Goal: Task Accomplishment & Management: Manage account settings

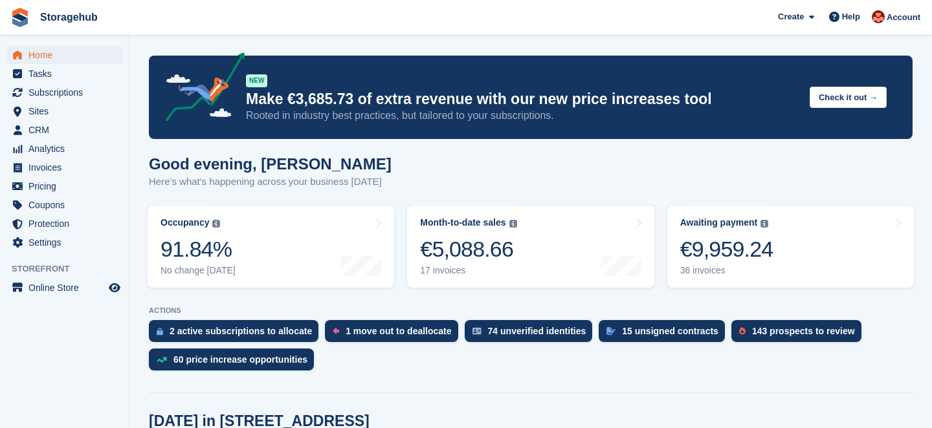
scroll to position [418, 0]
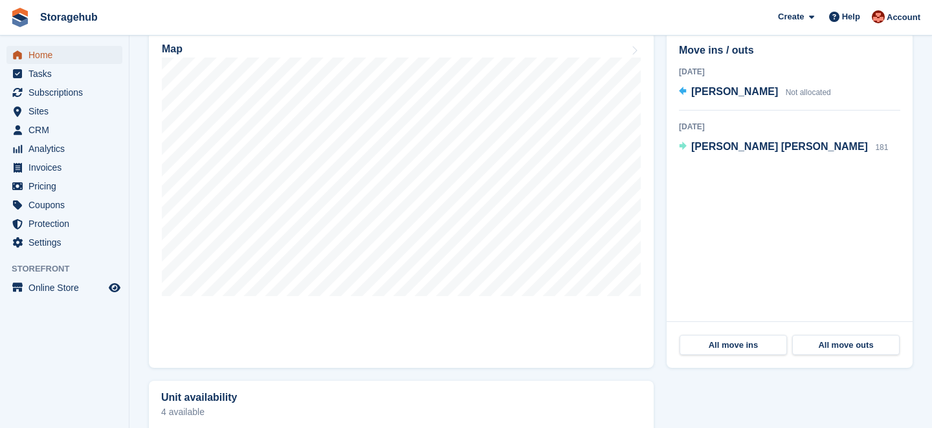
click at [58, 56] on span "Home" at bounding box center [67, 55] width 78 height 18
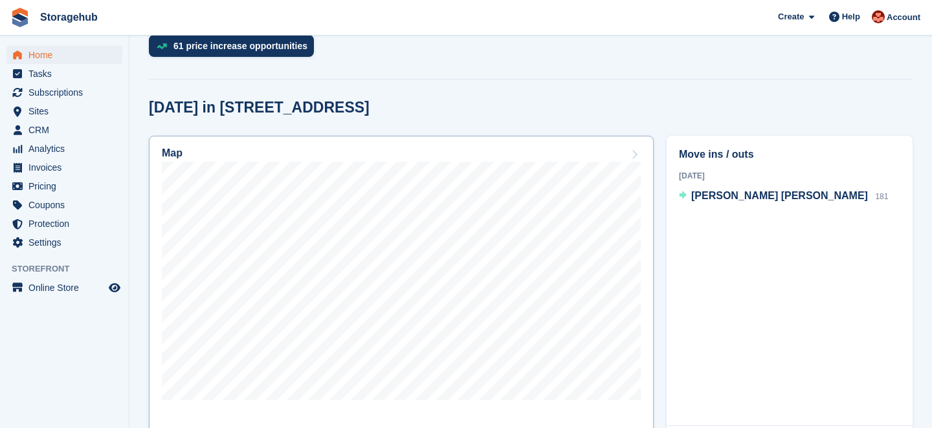
scroll to position [316, 0]
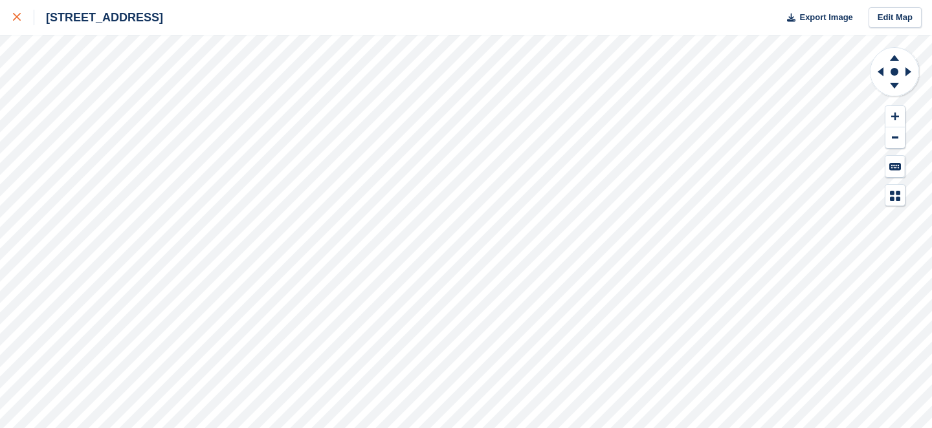
click at [19, 27] on link at bounding box center [17, 17] width 34 height 35
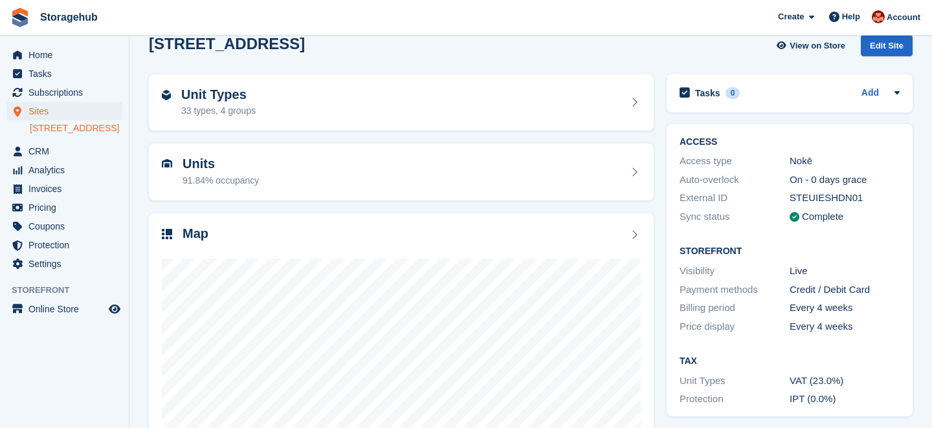
scroll to position [18, 0]
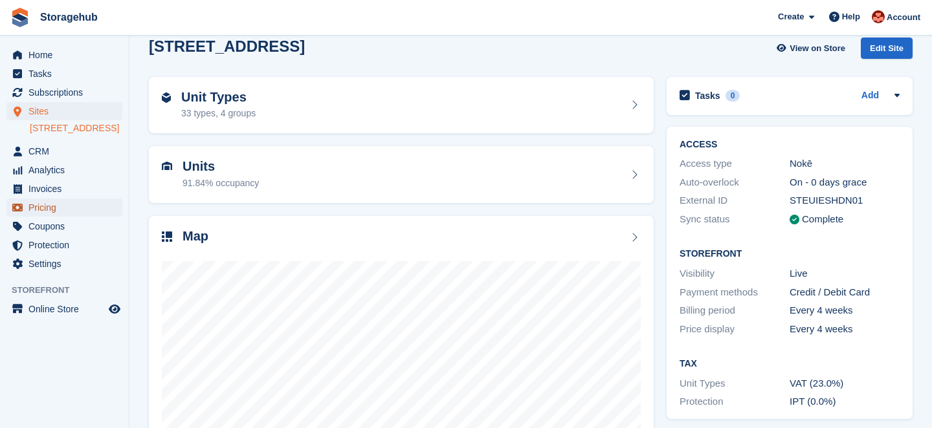
click at [46, 217] on span "Pricing" at bounding box center [67, 208] width 78 height 18
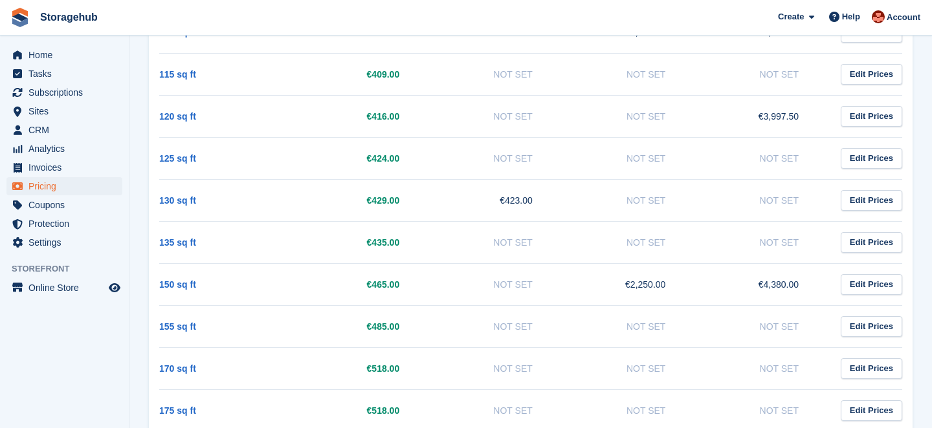
scroll to position [1217, 0]
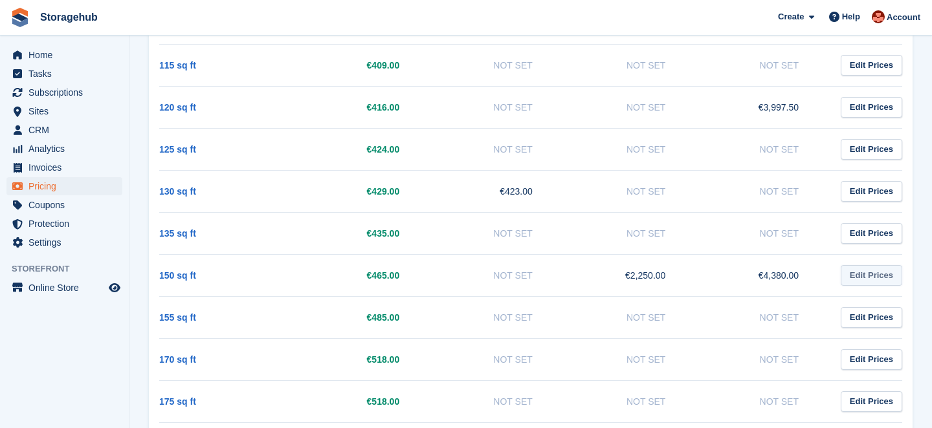
click at [887, 276] on link "Edit Prices" at bounding box center [871, 275] width 61 height 21
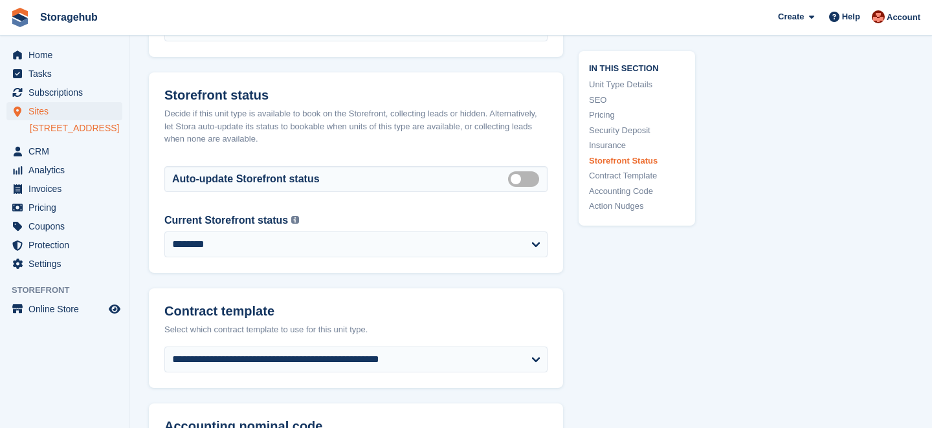
scroll to position [2024, 0]
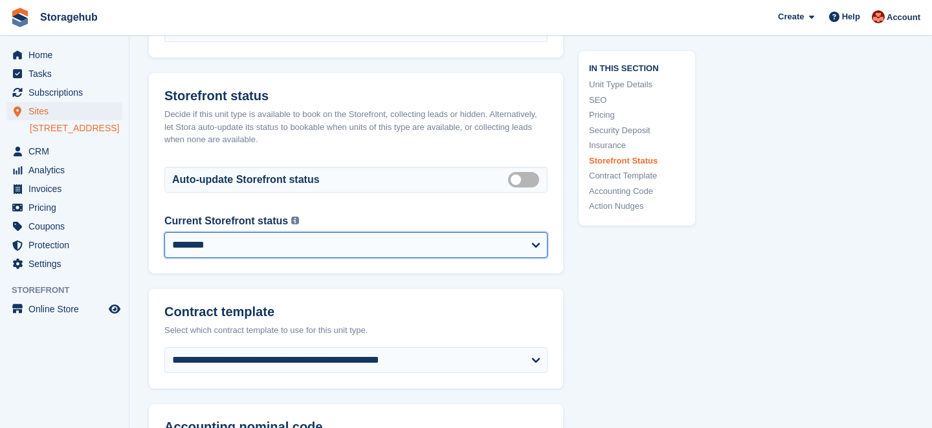
click at [505, 240] on select "**********" at bounding box center [355, 245] width 383 height 26
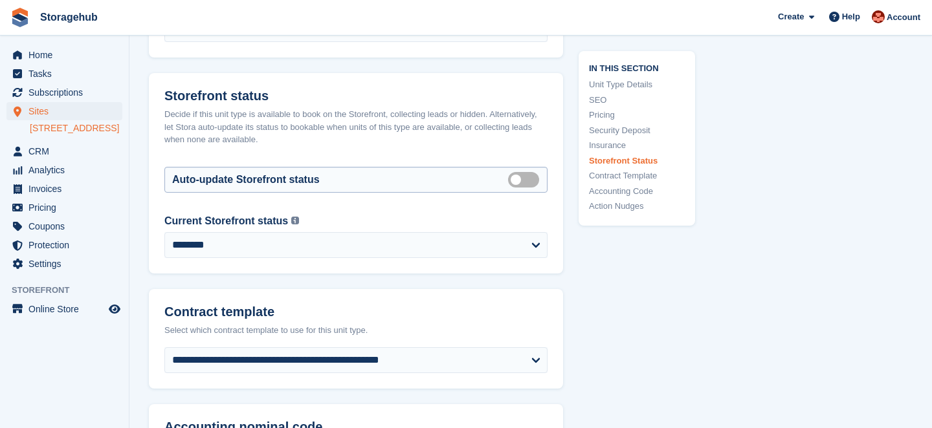
click at [522, 179] on label "Auto manage storefront status" at bounding box center [526, 180] width 36 height 2
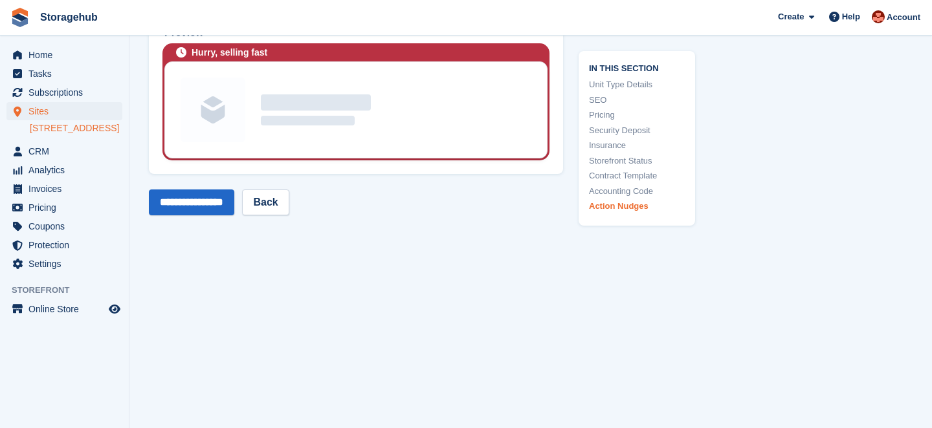
scroll to position [2871, 0]
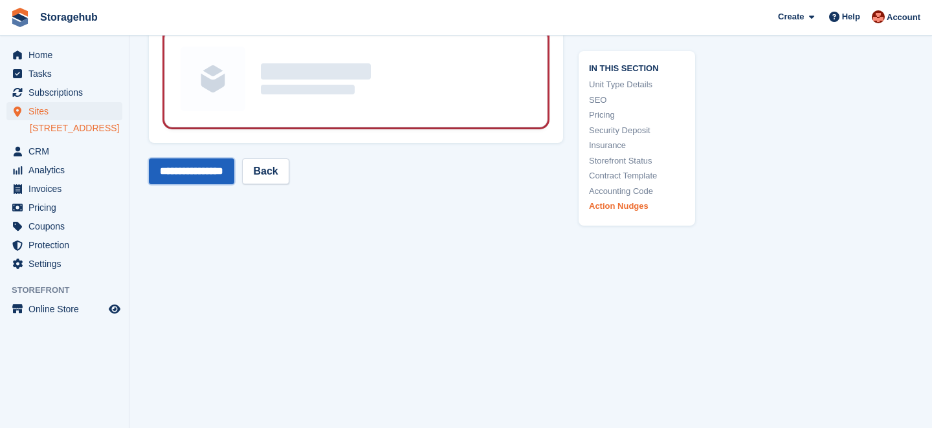
click at [220, 179] on input "**********" at bounding box center [191, 172] width 85 height 26
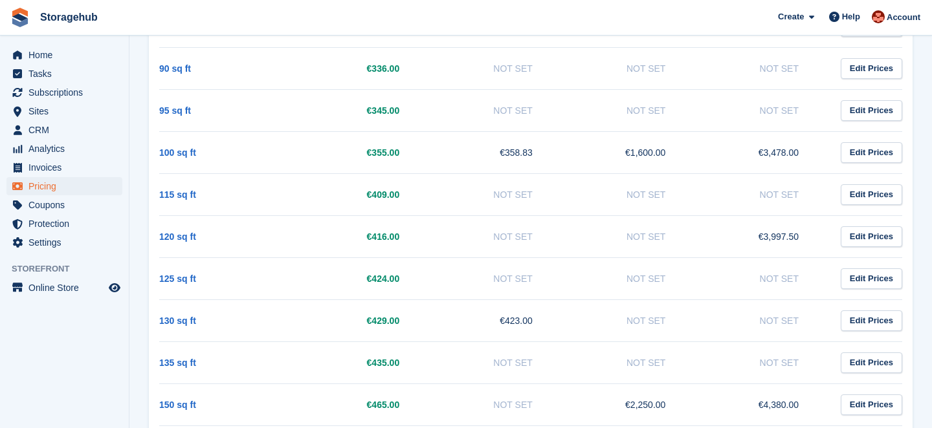
scroll to position [1089, 0]
click at [876, 360] on link "Edit Prices" at bounding box center [871, 361] width 61 height 21
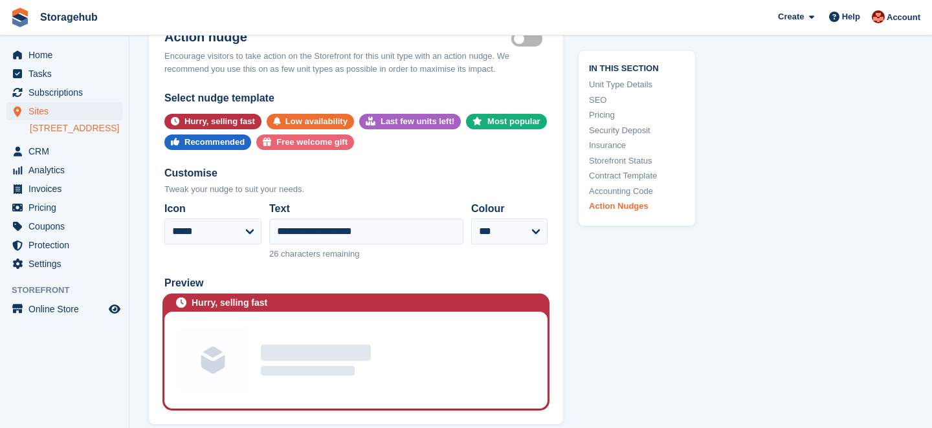
scroll to position [2819, 0]
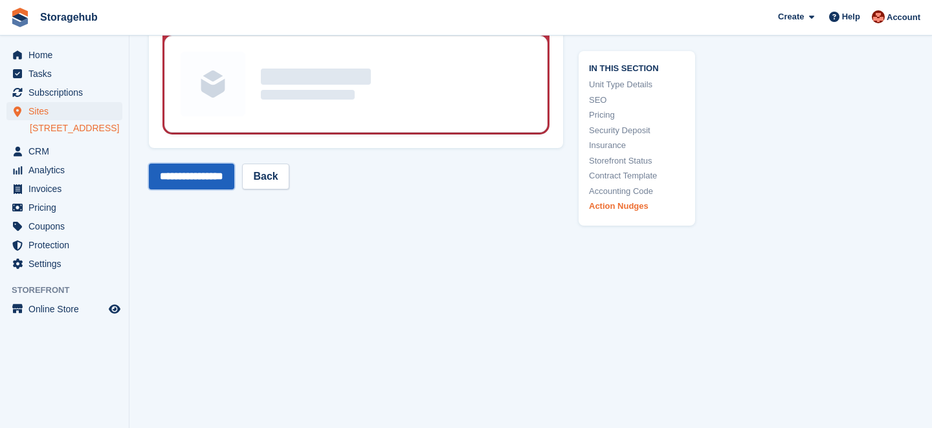
click at [196, 164] on input "**********" at bounding box center [191, 177] width 85 height 26
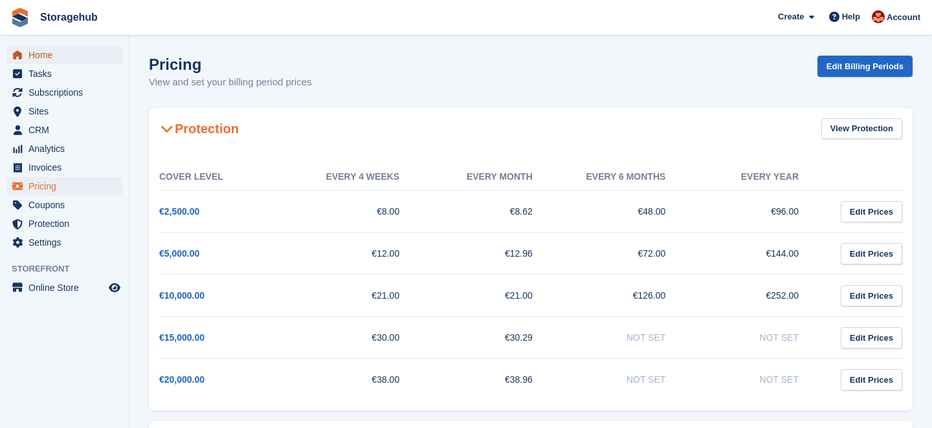
click at [56, 62] on span "Home" at bounding box center [67, 55] width 78 height 18
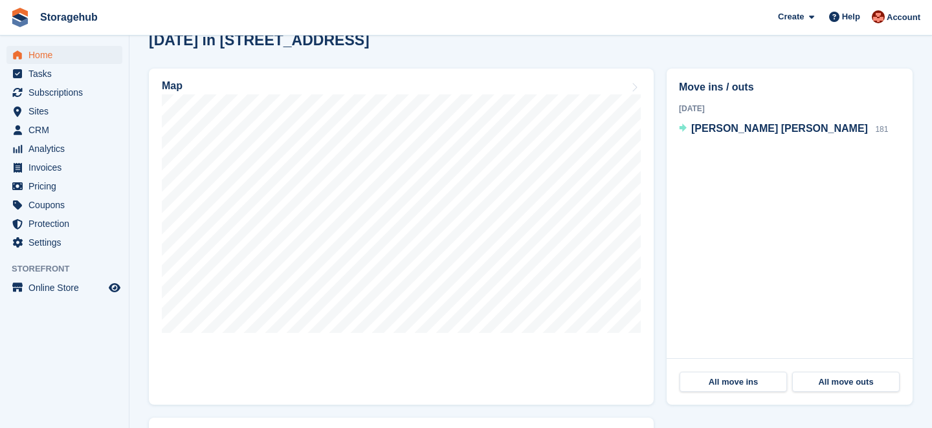
scroll to position [380, 0]
click at [47, 184] on span "Pricing" at bounding box center [67, 186] width 78 height 18
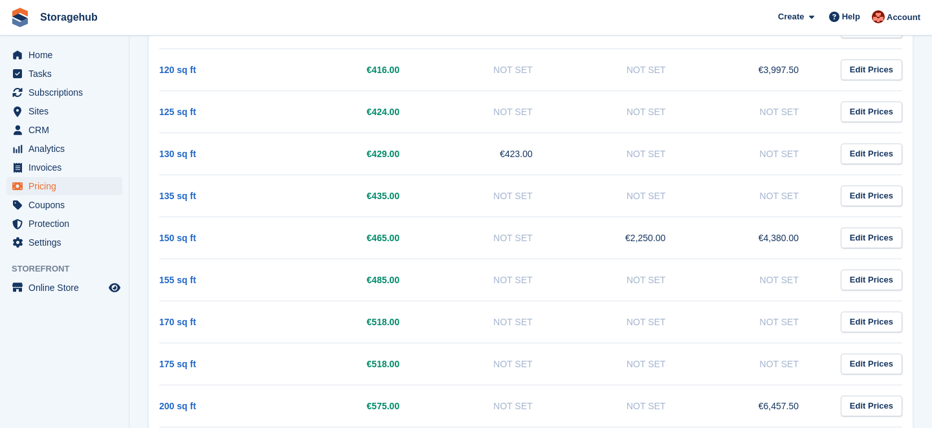
scroll to position [1283, 0]
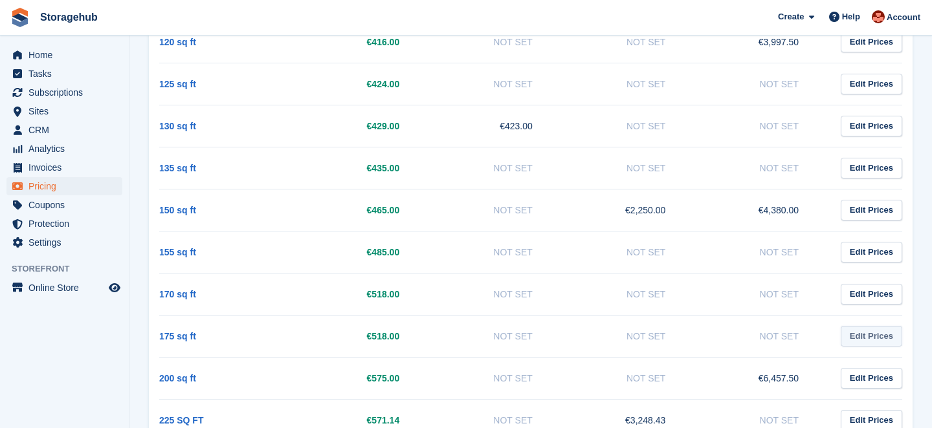
click at [868, 333] on link "Edit Prices" at bounding box center [871, 336] width 61 height 21
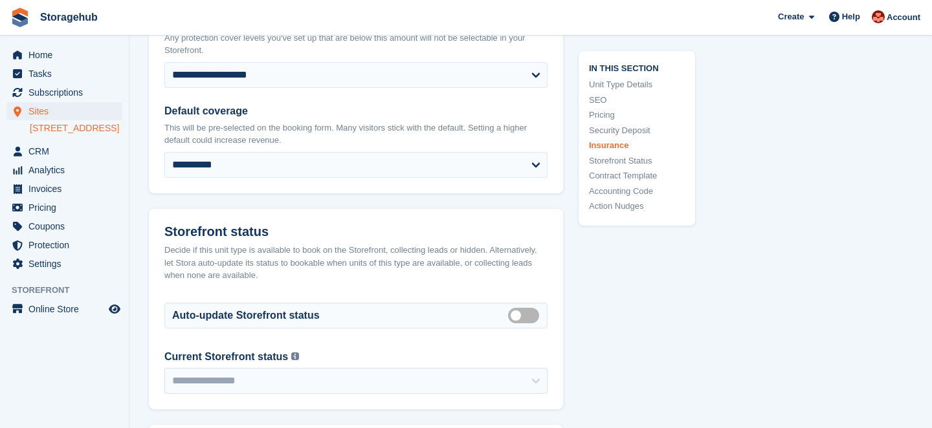
scroll to position [1897, 0]
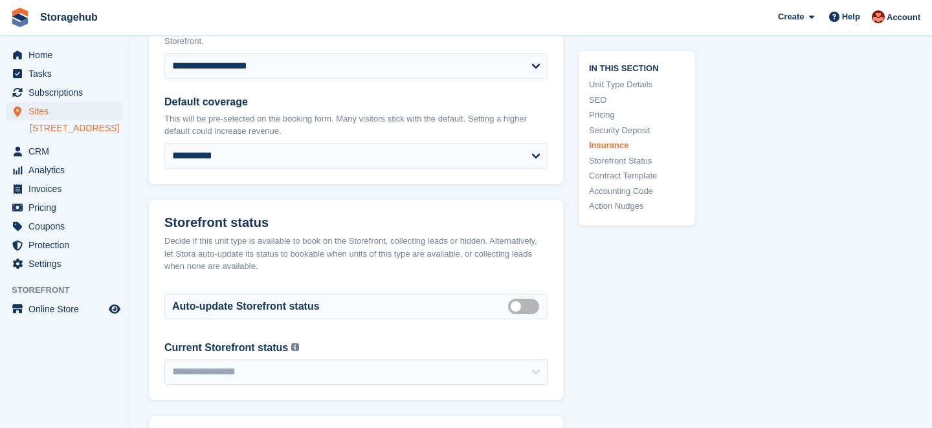
click at [45, 45] on div "Home Tasks Subscriptions Subscriptions Subscriptions Contracts Price increases …" at bounding box center [64, 157] width 129 height 233
click at [46, 49] on span "Home" at bounding box center [67, 55] width 78 height 18
